Goal: Transaction & Acquisition: Subscribe to service/newsletter

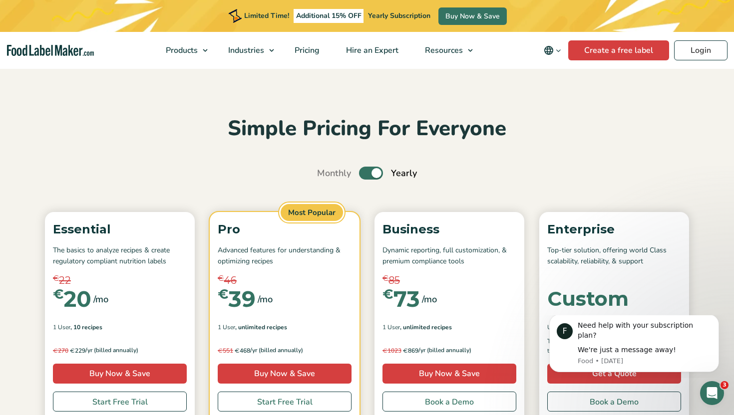
click at [63, 53] on img "Food Label Maker homepage" at bounding box center [50, 50] width 87 height 11
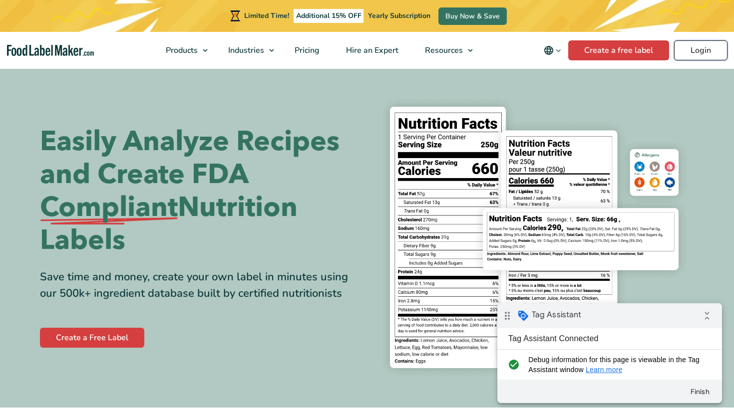
click at [702, 49] on link "Login" at bounding box center [700, 50] width 53 height 20
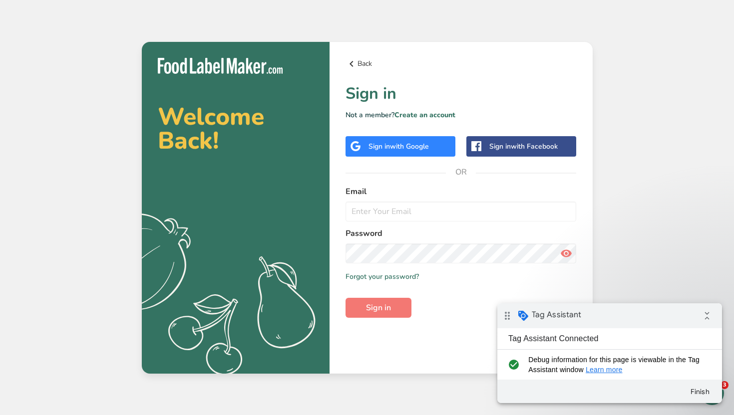
click at [363, 63] on link "Back" at bounding box center [461, 64] width 231 height 12
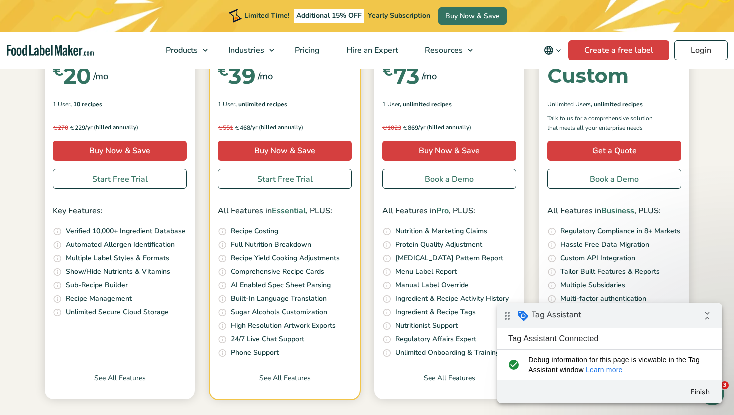
scroll to position [85, 0]
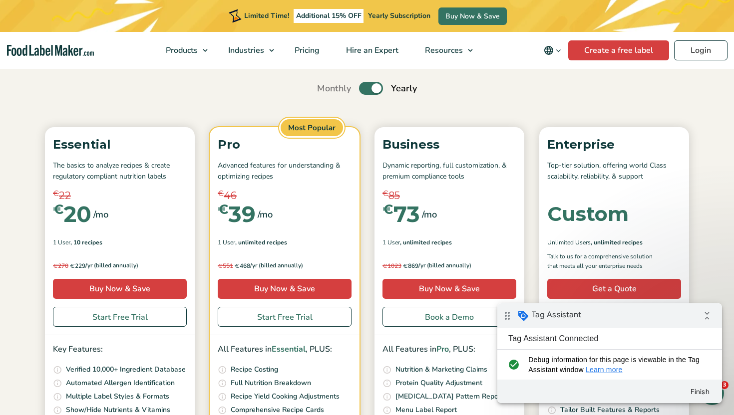
click at [366, 88] on label "Toggle" at bounding box center [371, 88] width 24 height 13
click at [326, 88] on input "Toggle" at bounding box center [322, 88] width 6 height 6
checkbox input "false"
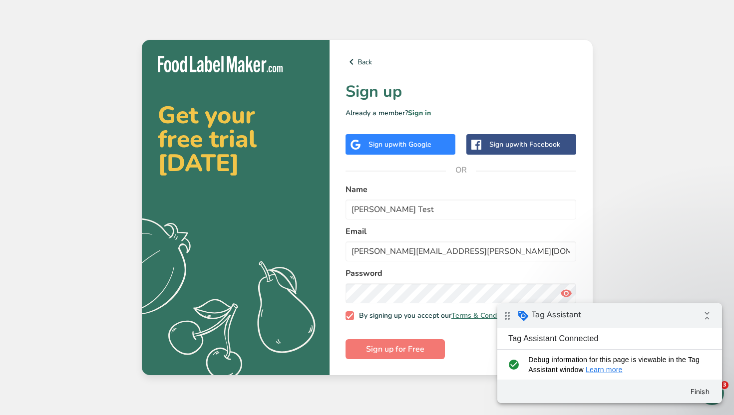
type input "pedro.souto@test.com"
click at [390, 353] on span "Sign up for Free" at bounding box center [395, 350] width 58 height 12
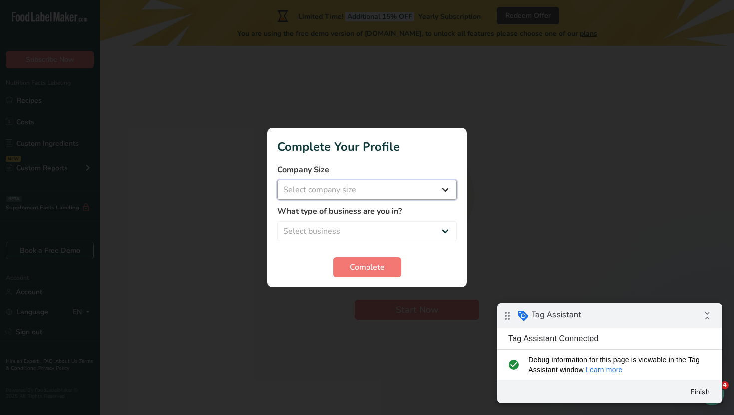
click at [377, 196] on select "Select company size Fewer than 10 Employees 10 to 50 Employees 51 to 500 Employ…" at bounding box center [367, 190] width 180 height 20
select select "1"
click at [277, 180] on select "Select company size Fewer than 10 Employees 10 to 50 Employees 51 to 500 Employ…" at bounding box center [367, 190] width 180 height 20
click at [346, 230] on select "Select business Packaged Food Manufacturer Restaurant & Cafe Bakery Meal Plans …" at bounding box center [367, 232] width 180 height 20
select select "7"
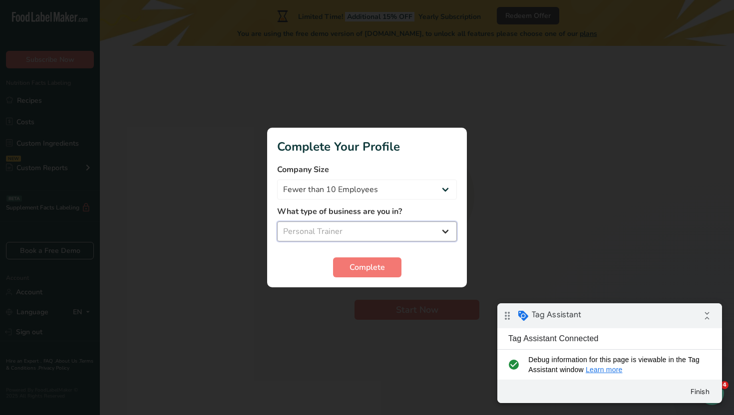
click at [277, 222] on select "Select business Packaged Food Manufacturer Restaurant & Cafe Bakery Meal Plans …" at bounding box center [367, 232] width 180 height 20
click at [366, 266] on span "Complete" at bounding box center [367, 268] width 35 height 12
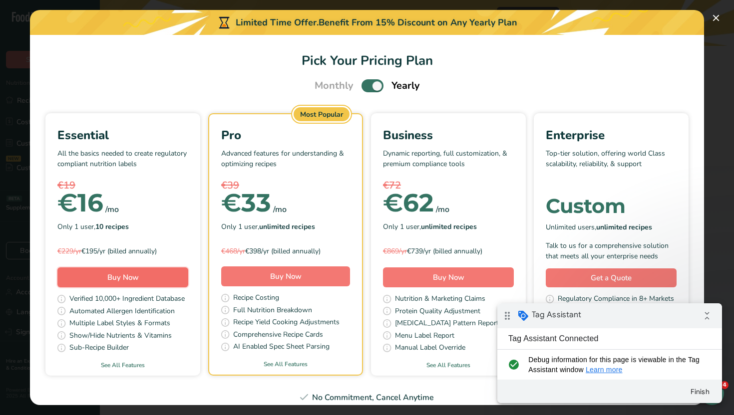
click at [177, 276] on button "Buy Now" at bounding box center [122, 278] width 131 height 20
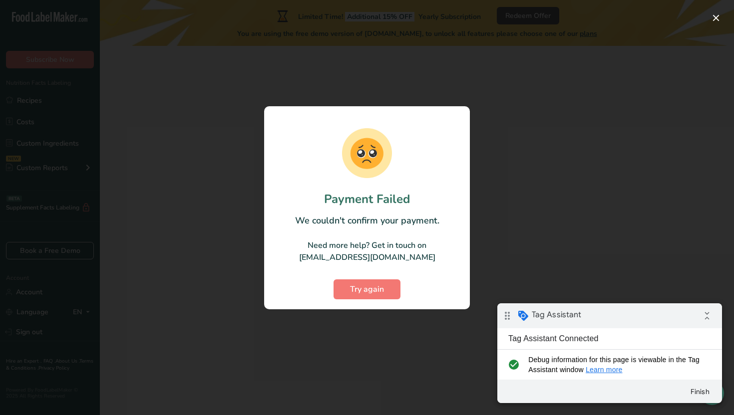
click at [195, 172] on div at bounding box center [367, 207] width 734 height 415
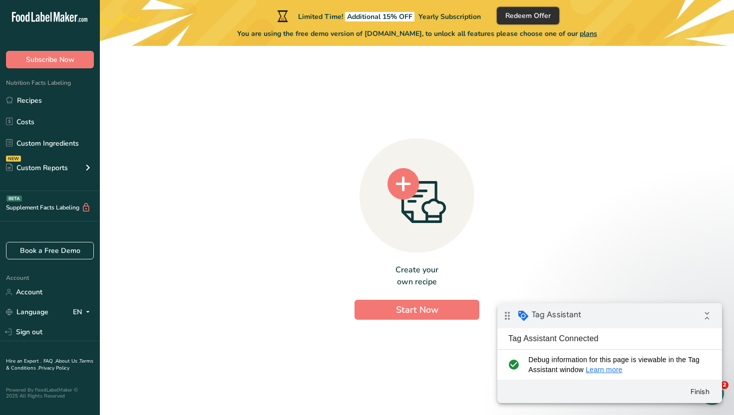
click at [523, 14] on span "Redeem Offer" at bounding box center [527, 15] width 45 height 10
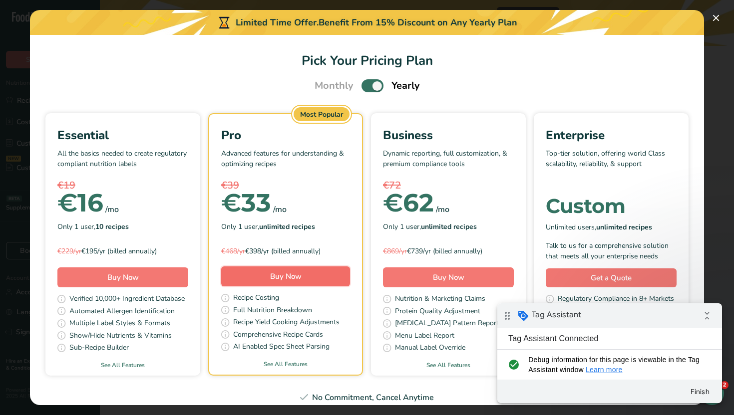
click at [311, 275] on button "Buy Now" at bounding box center [285, 277] width 129 height 20
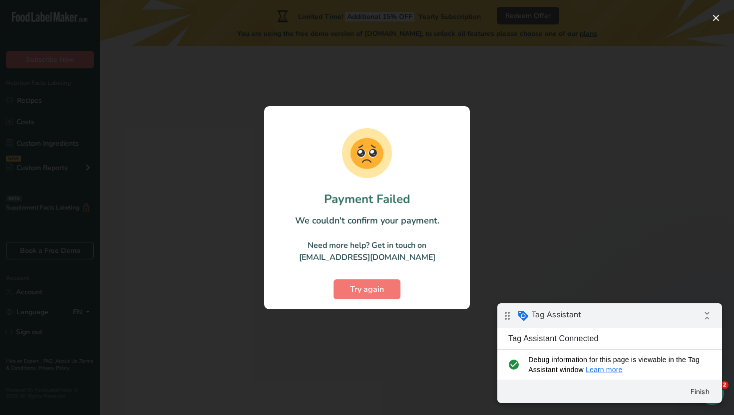
click at [151, 30] on div at bounding box center [367, 207] width 734 height 415
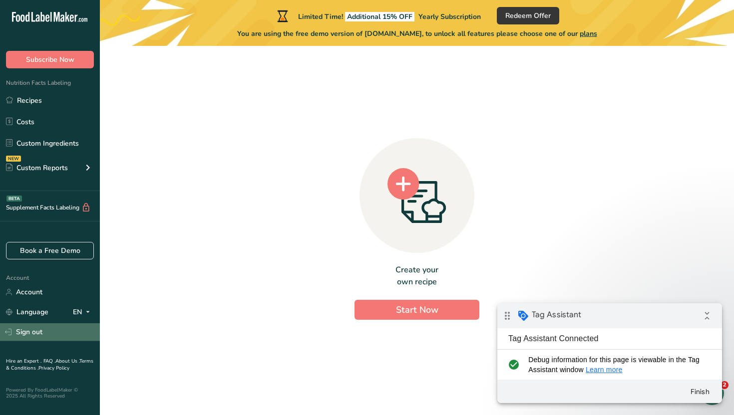
click at [48, 340] on link "Sign out" at bounding box center [50, 332] width 100 height 17
